Goal: Check status: Check status

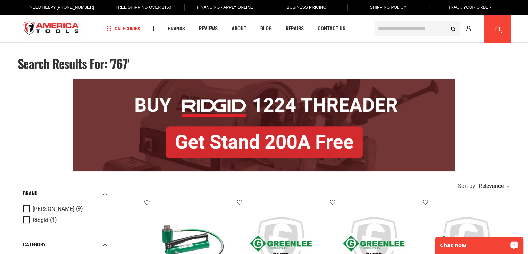
click at [492, 243] on p "Chat now" at bounding box center [475, 245] width 69 height 6
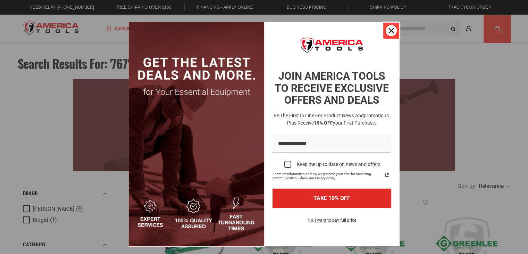
click at [389, 29] on icon "close icon" at bounding box center [392, 31] width 6 height 6
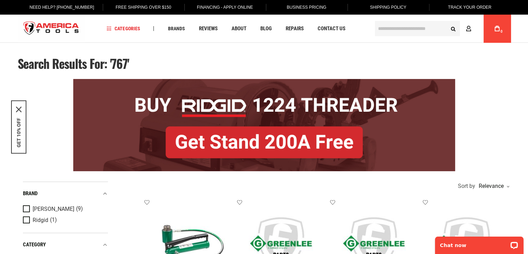
click at [465, 8] on link "Track Your Order" at bounding box center [470, 7] width 54 height 15
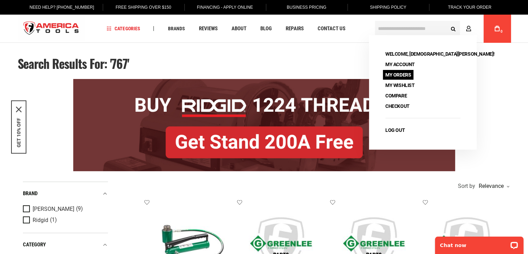
click at [395, 71] on link "My Orders" at bounding box center [398, 75] width 31 height 10
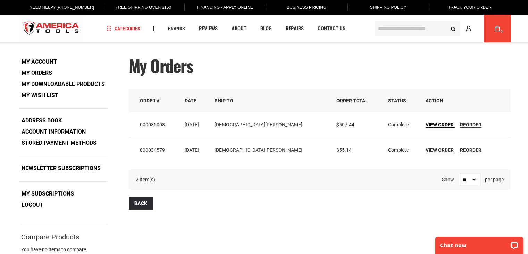
click at [426, 124] on span "View Order" at bounding box center [440, 125] width 28 height 6
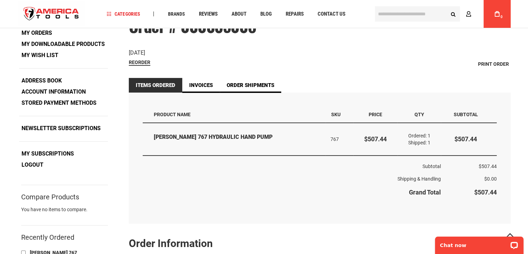
scroll to position [35, 0]
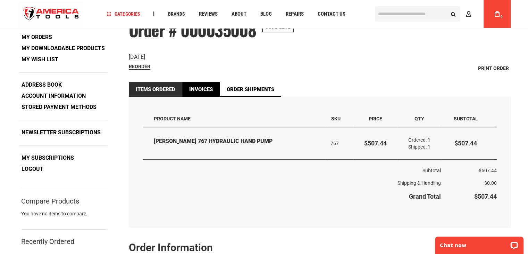
click at [197, 86] on link "Invoices" at bounding box center [201, 89] width 38 height 15
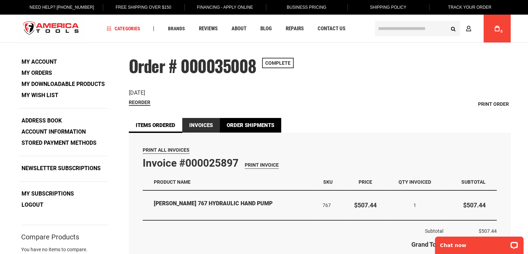
click at [247, 123] on link "Order Shipments" at bounding box center [250, 125] width 61 height 15
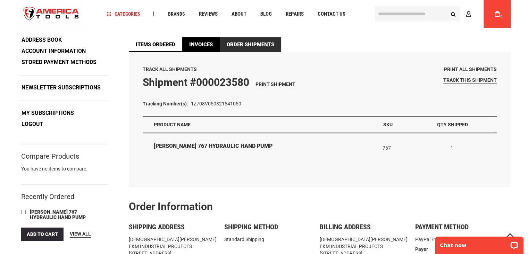
scroll to position [69, 0]
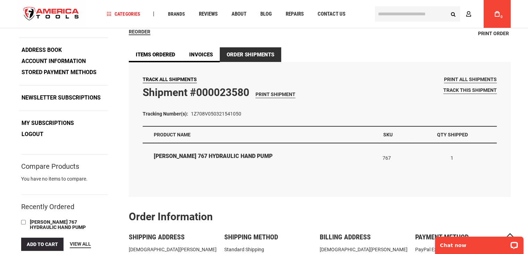
click at [172, 80] on span "Track All Shipments" at bounding box center [170, 79] width 54 height 6
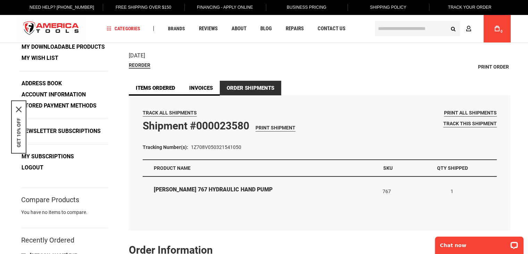
scroll to position [0, 0]
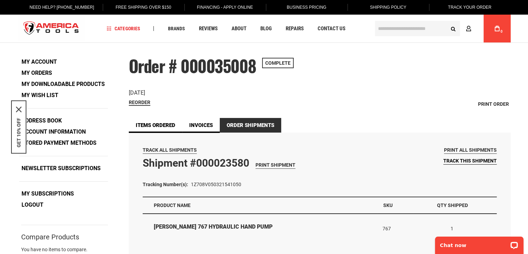
click at [470, 160] on span "Track this shipment" at bounding box center [471, 161] width 54 height 6
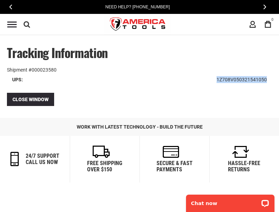
drag, startPoint x: 217, startPoint y: 80, endPoint x: 268, endPoint y: 80, distance: 51.1
click at [268, 80] on td "1Z708V050321541050" at bounding box center [242, 79] width 61 height 13
copy td "1Z708V050321541050"
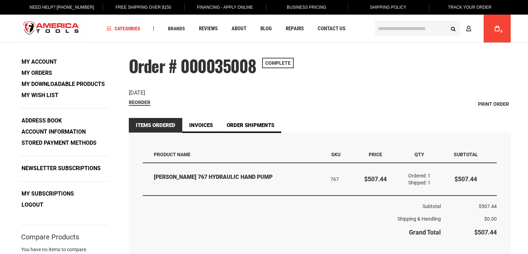
click at [466, 6] on link "Track Your Order" at bounding box center [470, 7] width 54 height 15
